Goal: Consume media (video, audio): Consume media (video, audio)

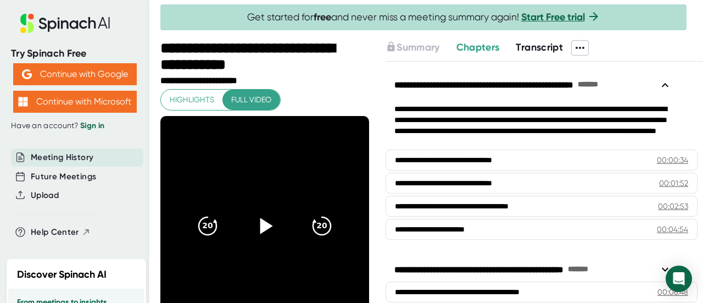
click at [264, 226] on icon at bounding box center [266, 225] width 13 height 16
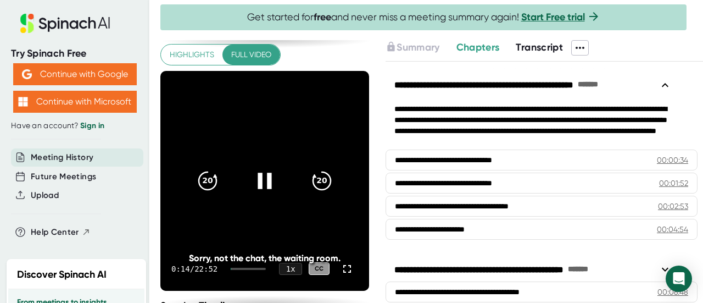
scroll to position [55, 0]
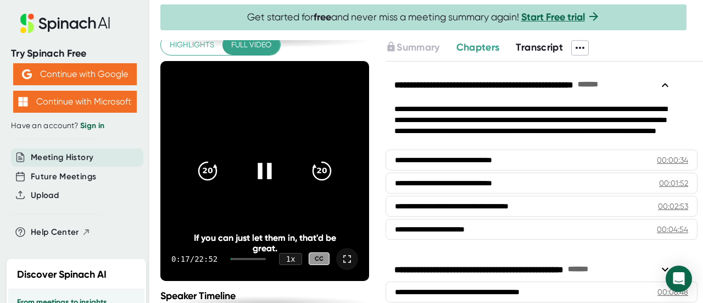
click at [340, 258] on icon at bounding box center [346, 258] width 13 height 13
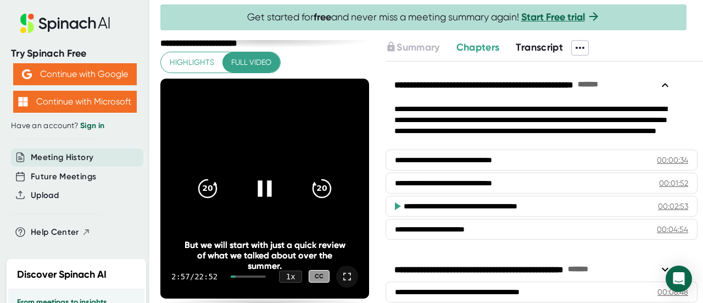
scroll to position [0, 0]
